Goal: Transaction & Acquisition: Purchase product/service

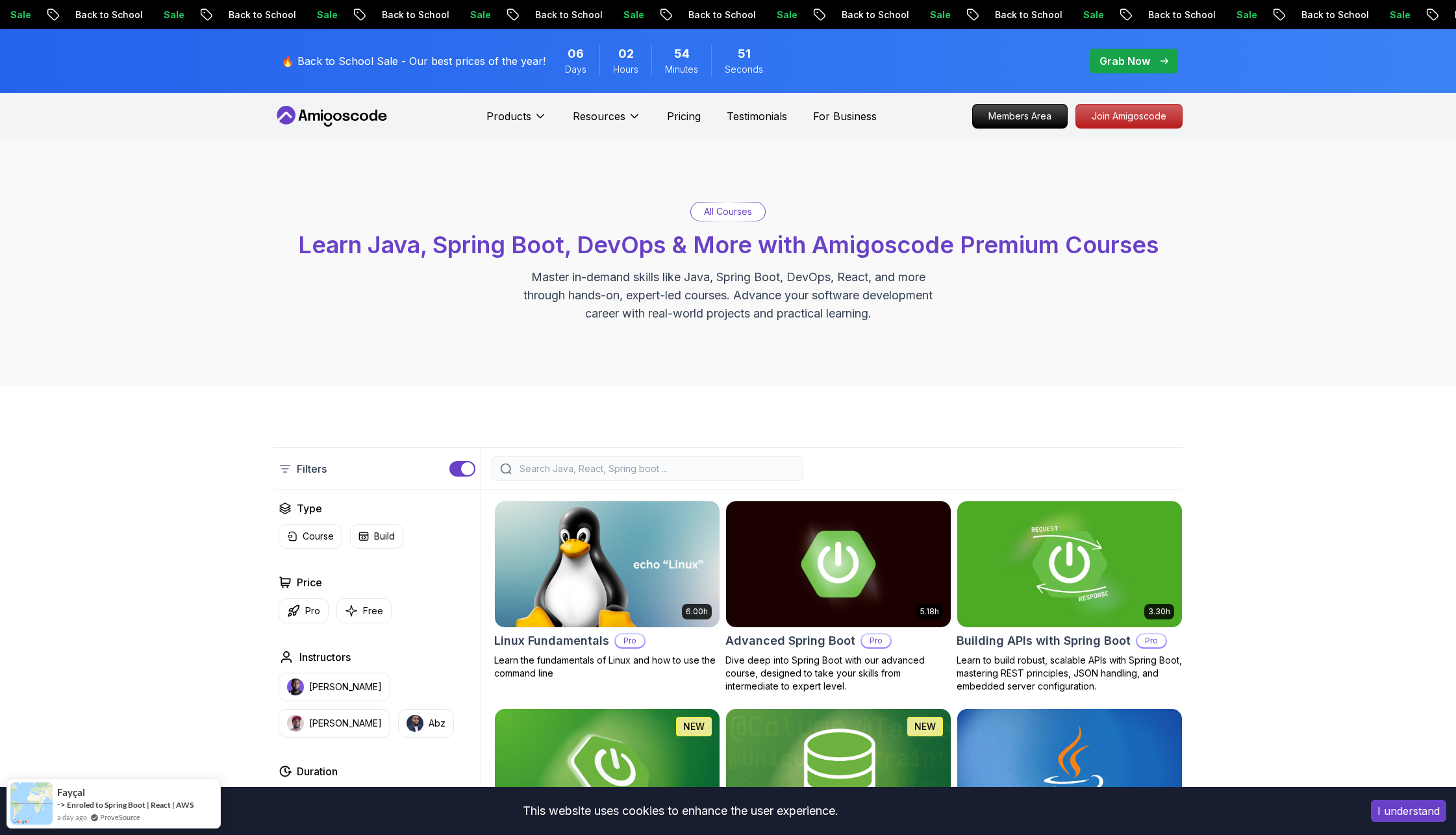
click at [718, 118] on div "Products Resources Resources Team Meet our awesome team members Blog The latest…" at bounding box center [682, 116] width 390 height 26
click at [661, 126] on div "Products Resources Pricing Testimonials For Business" at bounding box center [682, 116] width 390 height 26
click at [677, 114] on p "Pricing" at bounding box center [683, 116] width 34 height 16
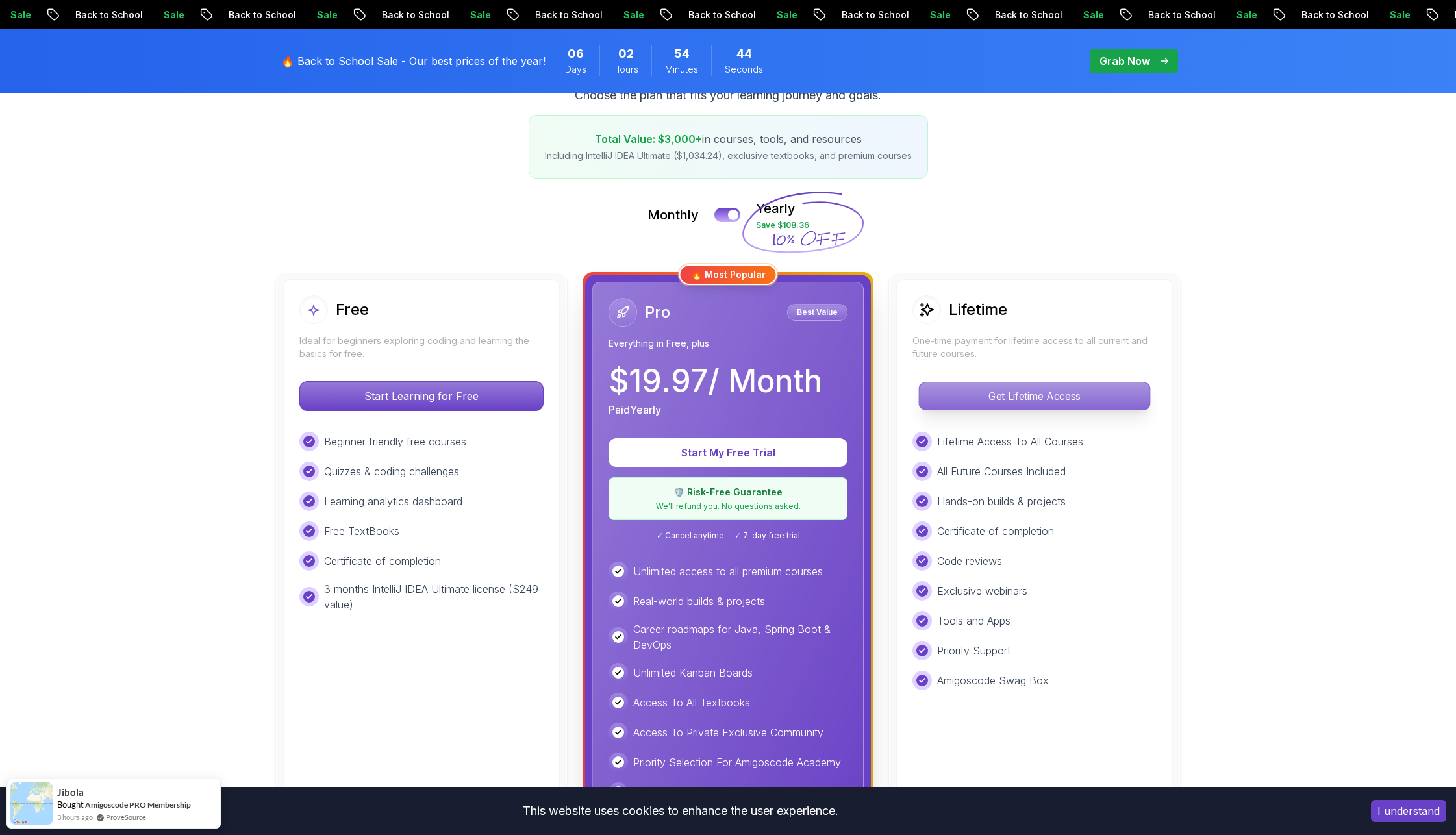
scroll to position [173, 0]
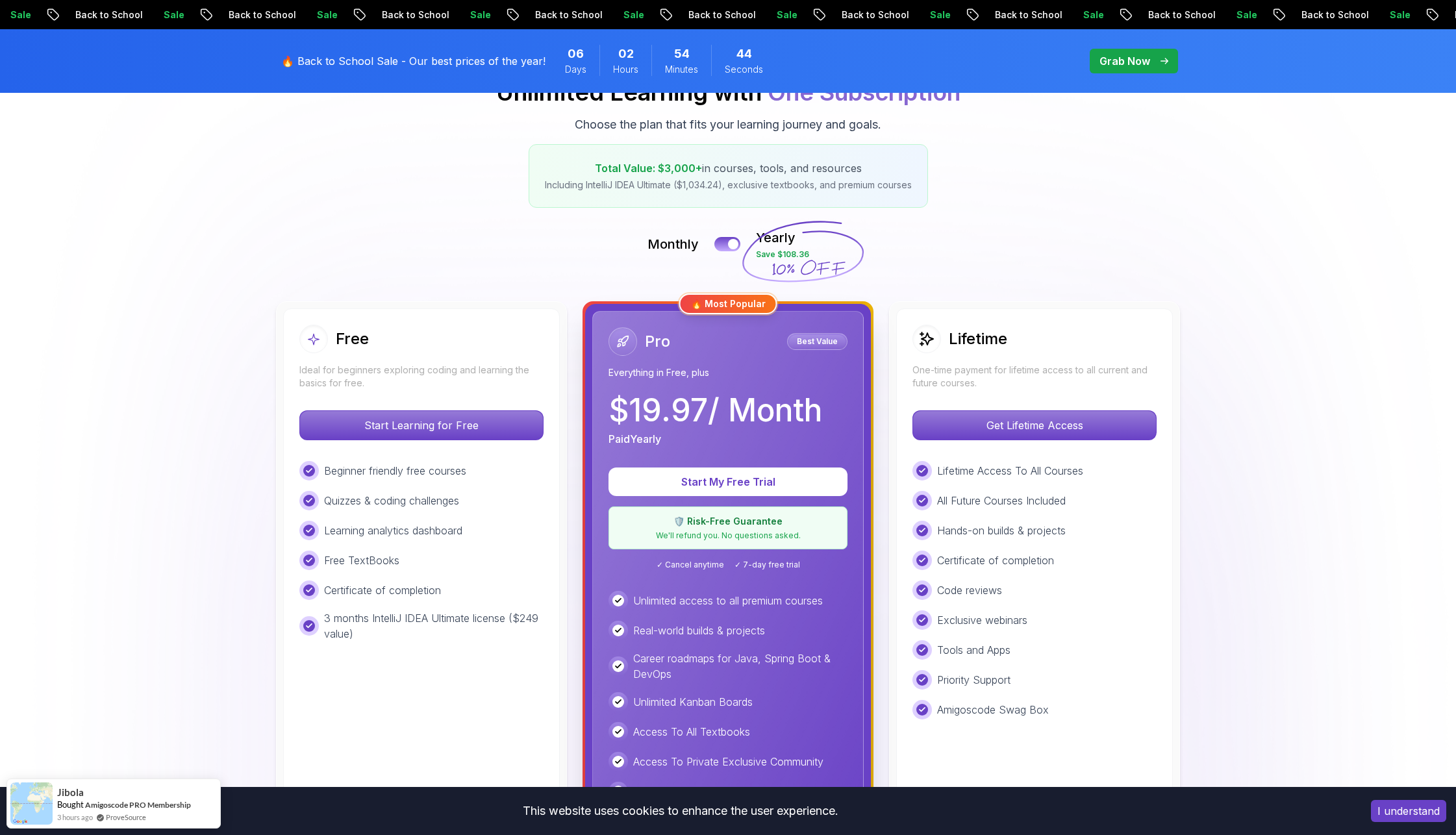
click at [1014, 340] on div "Lifetime" at bounding box center [1034, 339] width 244 height 28
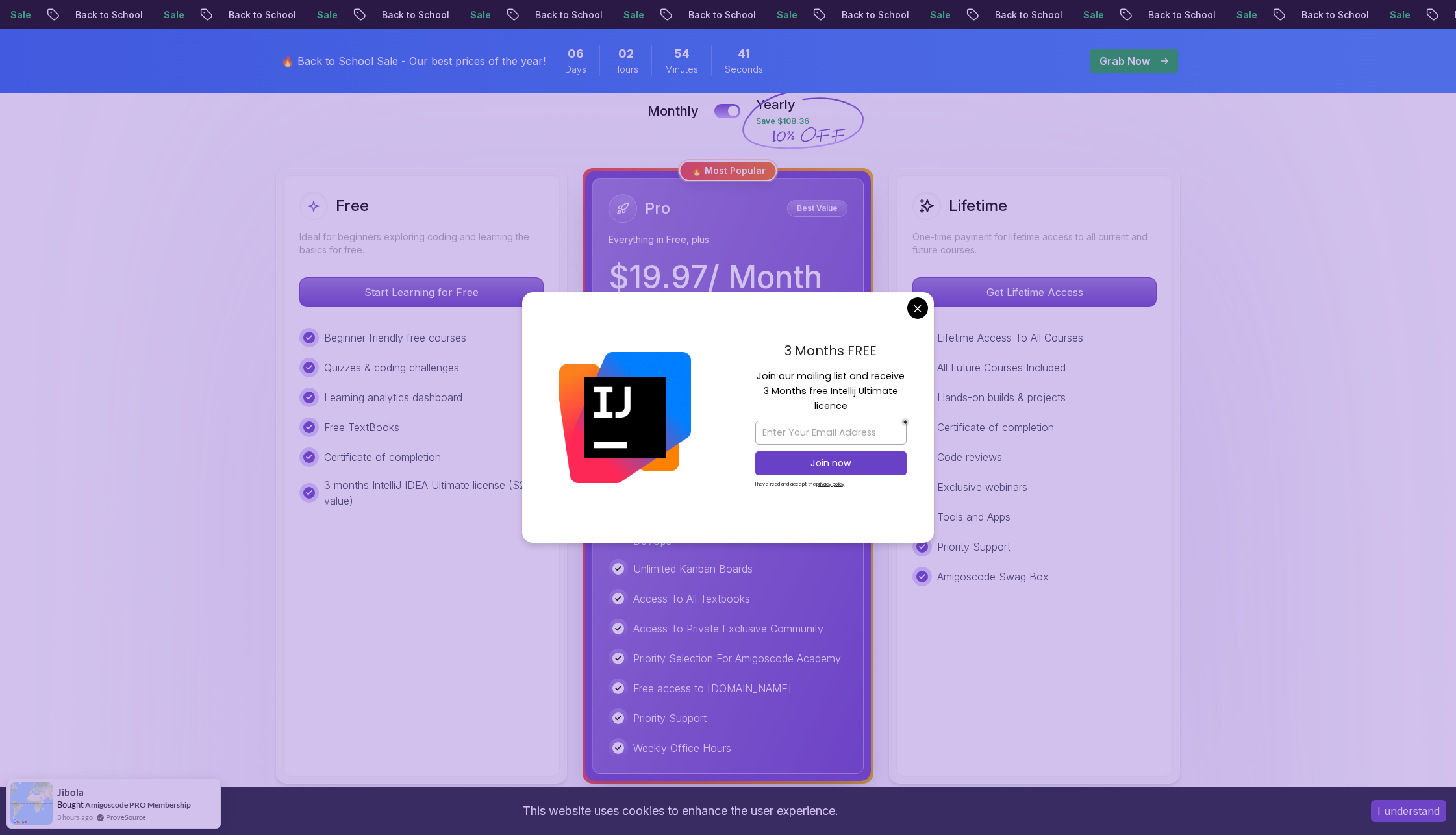
scroll to position [311, 0]
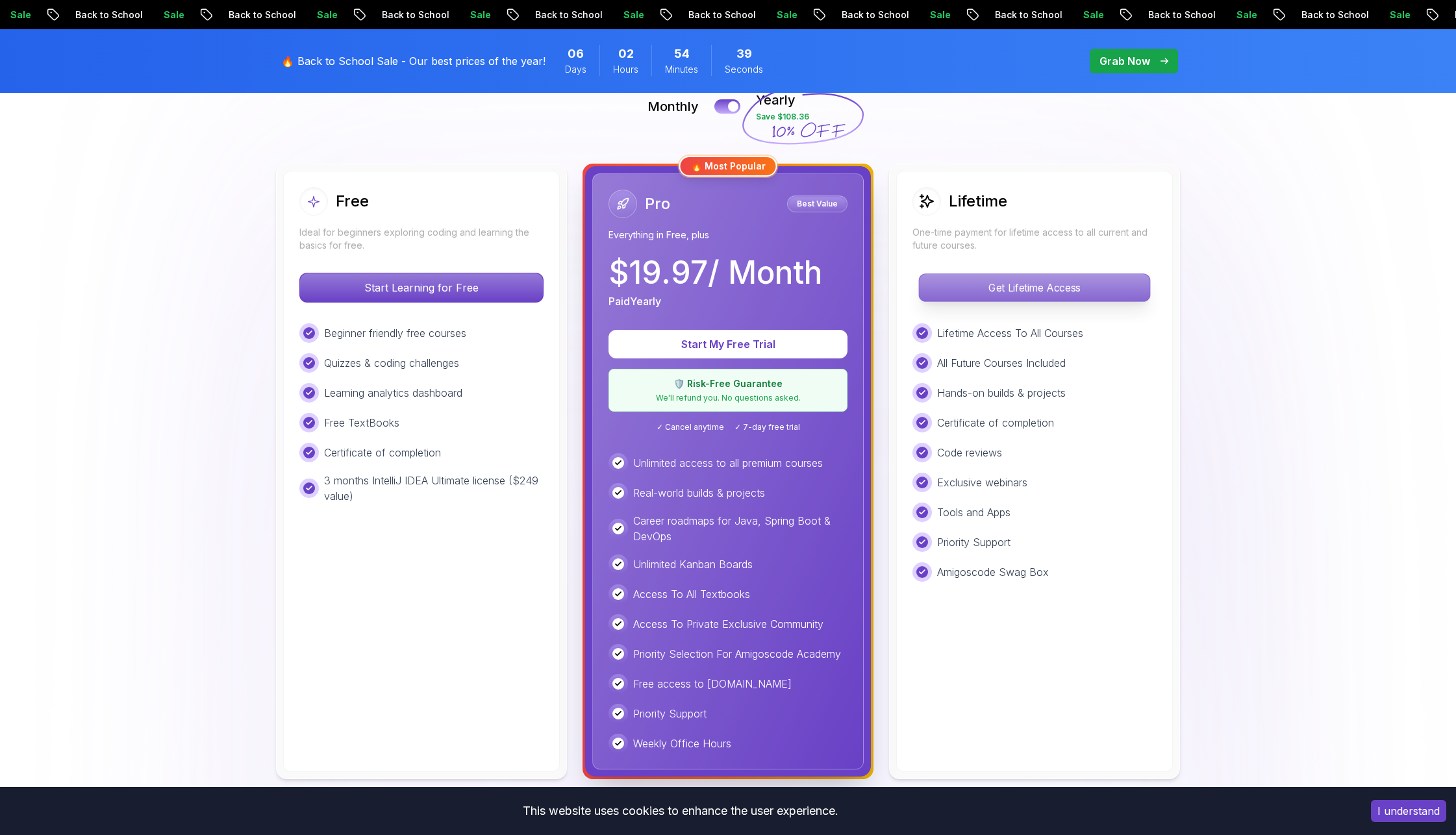
click at [945, 292] on p "Get Lifetime Access" at bounding box center [1034, 288] width 230 height 27
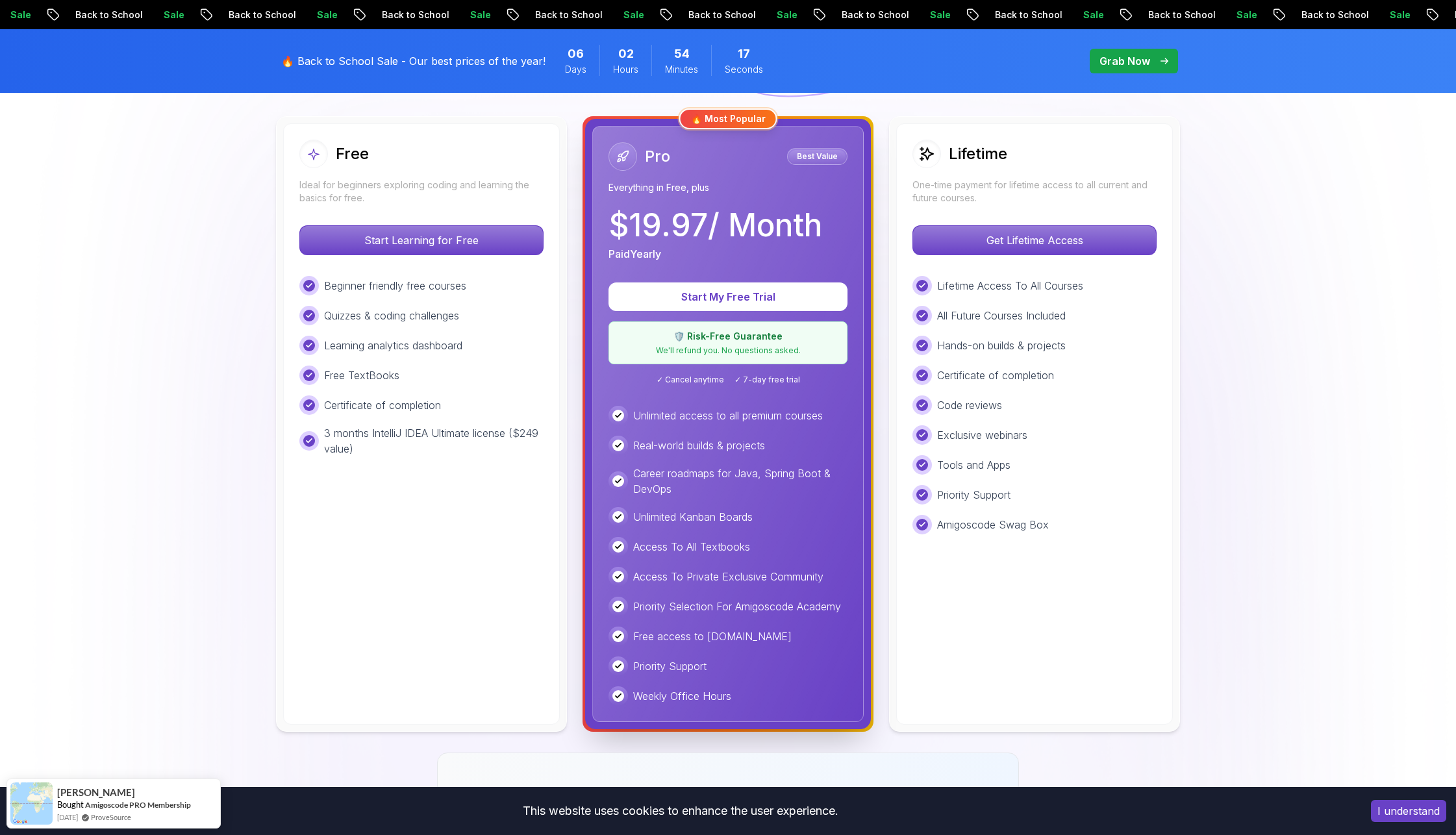
scroll to position [354, 0]
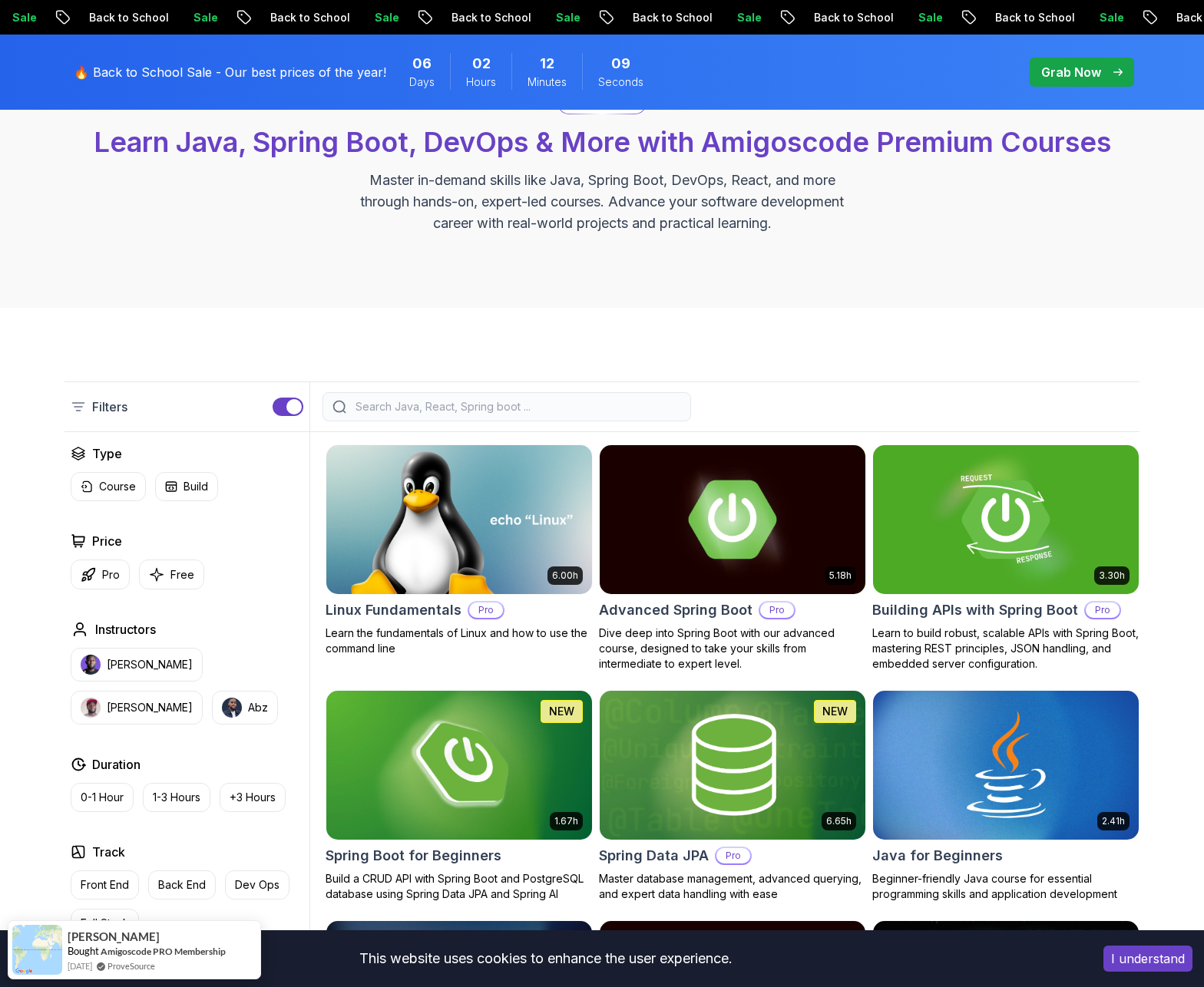
scroll to position [62, 0]
